Goal: Task Accomplishment & Management: Manage account settings

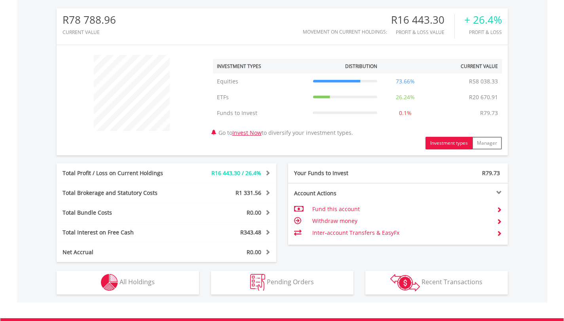
scroll to position [254, 0]
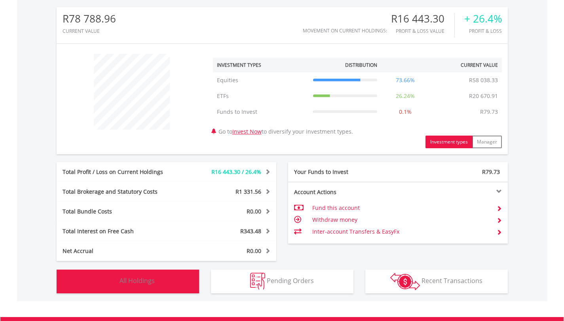
click at [172, 278] on button "Holdings All Holdings" at bounding box center [128, 282] width 143 height 24
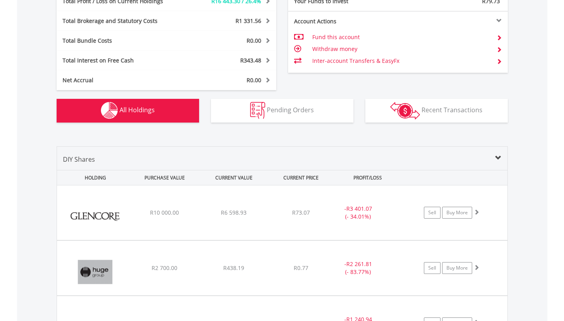
scroll to position [399, 0]
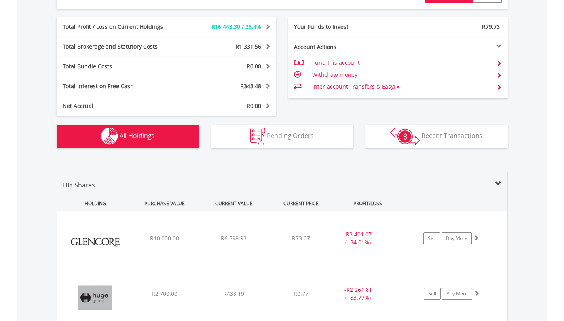
click at [476, 238] on span at bounding box center [476, 238] width 6 height 6
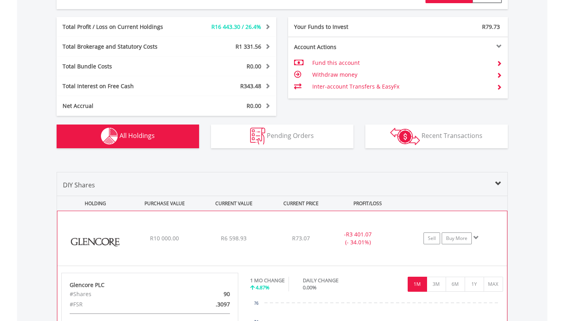
click at [476, 238] on span at bounding box center [476, 238] width 6 height 6
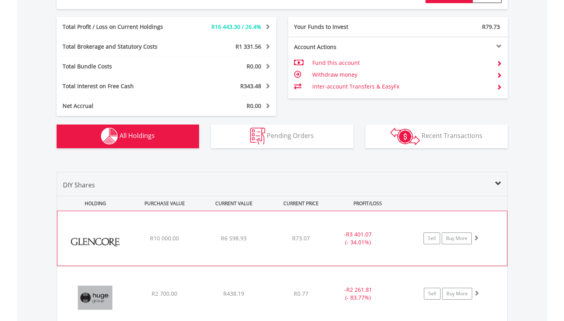
click at [476, 240] on span at bounding box center [476, 238] width 6 height 6
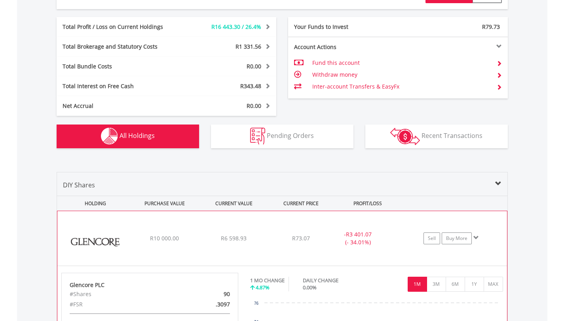
click at [476, 238] on span at bounding box center [476, 238] width 6 height 6
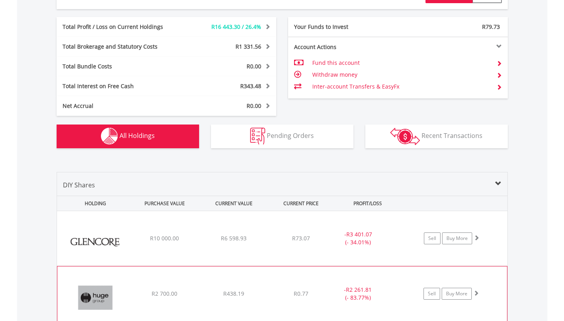
click at [476, 293] on span at bounding box center [476, 294] width 6 height 6
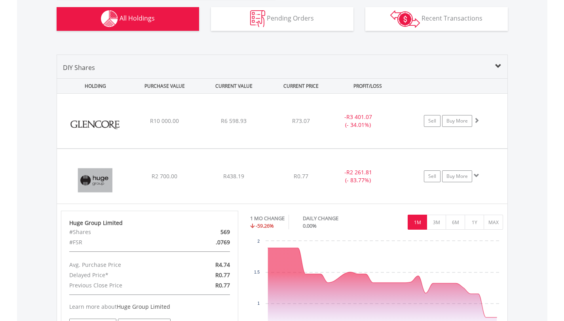
scroll to position [512, 0]
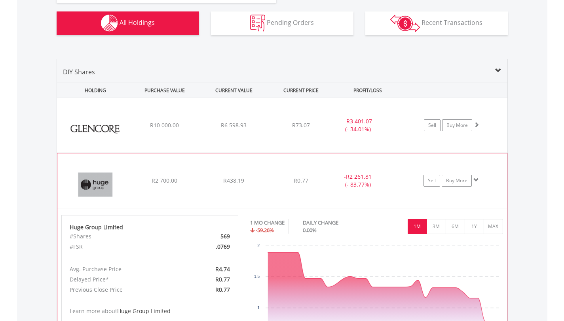
click at [476, 179] on span at bounding box center [476, 180] width 6 height 6
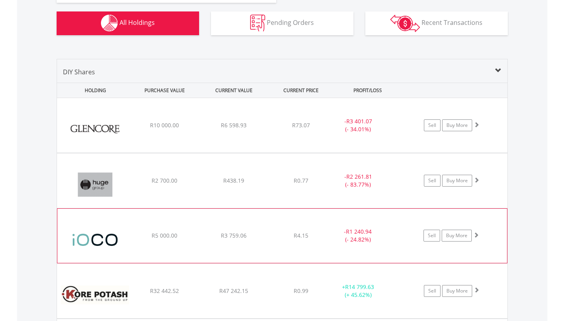
click at [476, 235] on span at bounding box center [476, 235] width 6 height 6
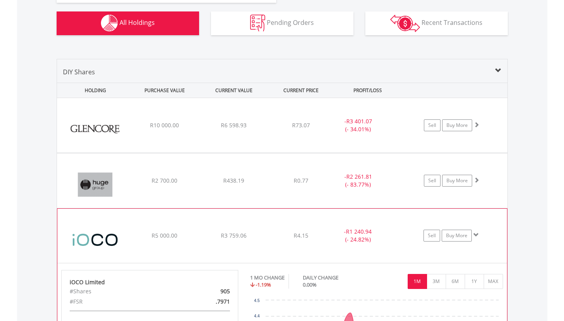
click at [476, 235] on span at bounding box center [476, 235] width 6 height 6
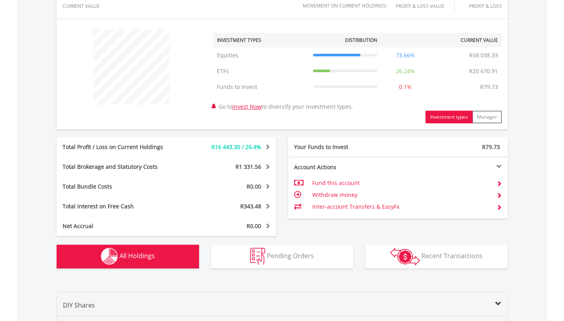
scroll to position [49, 0]
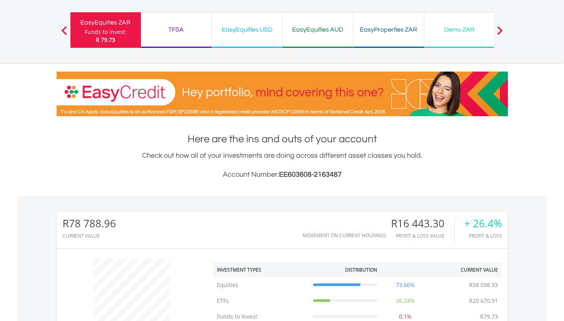
click at [251, 30] on div "EasyEquities USD" at bounding box center [247, 29] width 61 height 11
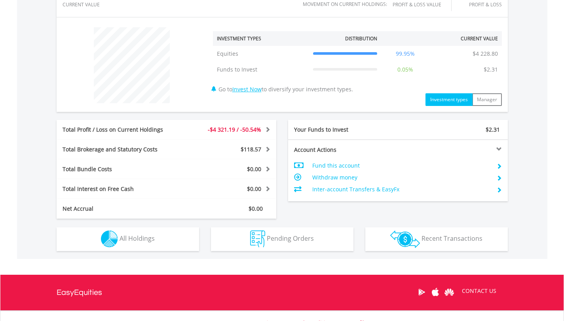
scroll to position [276, 0]
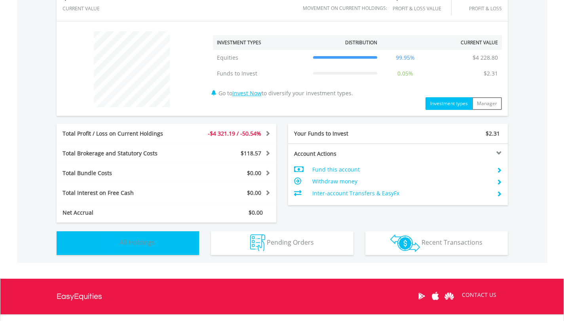
click at [162, 244] on button "Holdings All Holdings" at bounding box center [128, 244] width 143 height 24
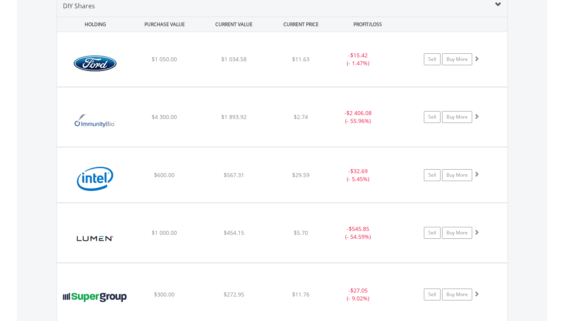
scroll to position [560, 0]
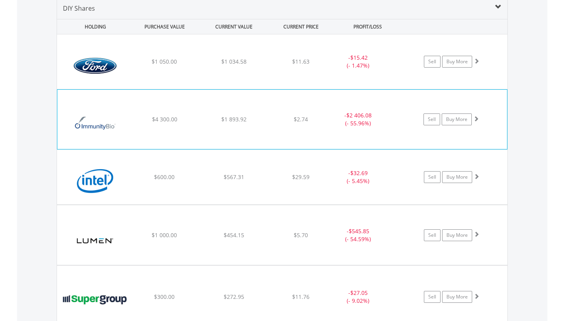
click at [477, 118] on span at bounding box center [476, 119] width 6 height 6
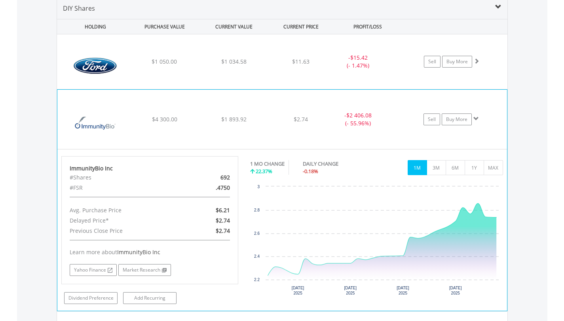
click at [477, 118] on span at bounding box center [476, 119] width 6 height 6
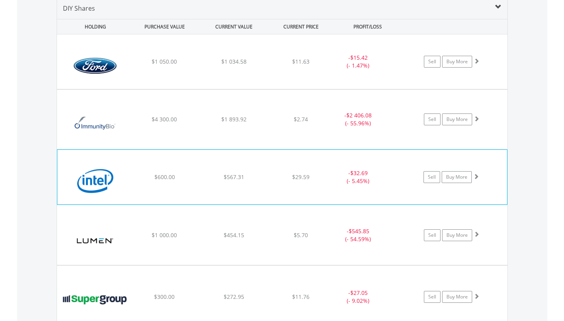
click at [477, 176] on span at bounding box center [476, 177] width 6 height 6
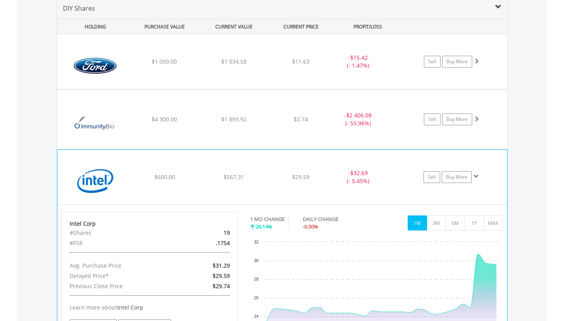
click at [477, 176] on span at bounding box center [476, 177] width 6 height 6
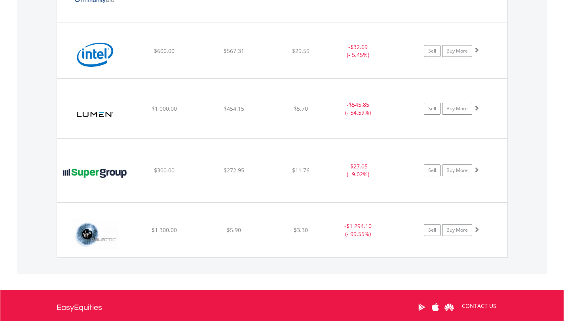
scroll to position [682, 0]
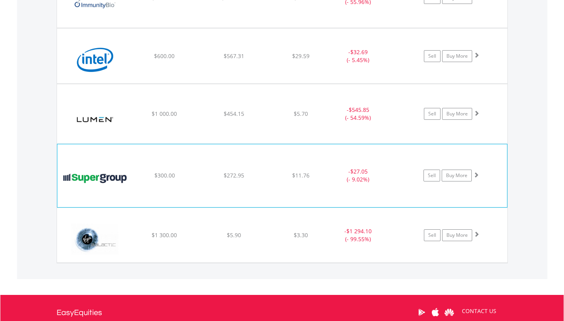
click at [477, 173] on span at bounding box center [476, 175] width 6 height 6
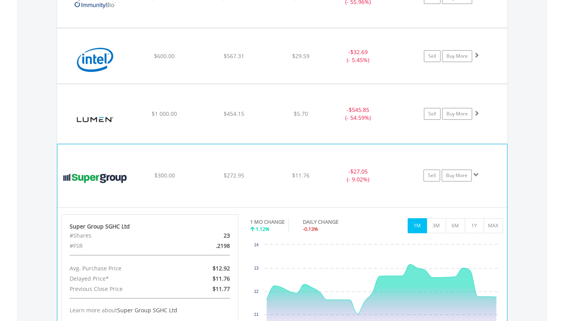
click at [477, 173] on span at bounding box center [476, 175] width 6 height 6
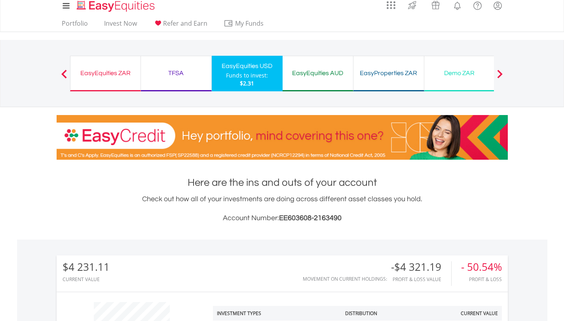
scroll to position [0, 0]
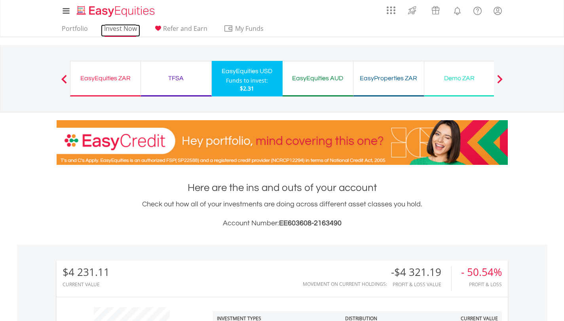
click at [123, 28] on link "Invest Now" at bounding box center [120, 31] width 39 height 12
